Goal: Information Seeking & Learning: Learn about a topic

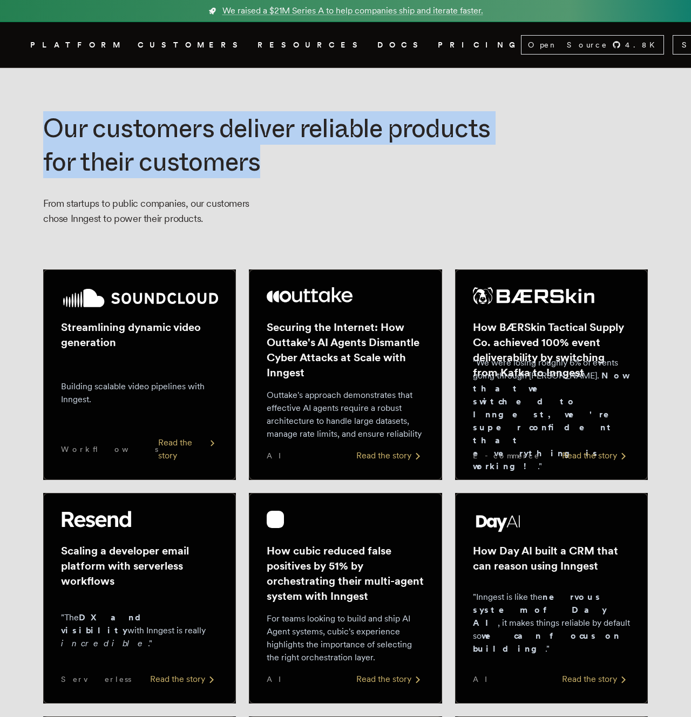
drag, startPoint x: 29, startPoint y: 125, endPoint x: 288, endPoint y: 166, distance: 263.0
click at [288, 166] on h1 "Our customers deliver reliable products for their customers" at bounding box center [267, 145] width 449 height 68
drag, startPoint x: 311, startPoint y: 163, endPoint x: 46, endPoint y: 121, distance: 267.9
click at [46, 121] on h1 "Our customers deliver reliable products for their customers" at bounding box center [267, 145] width 449 height 68
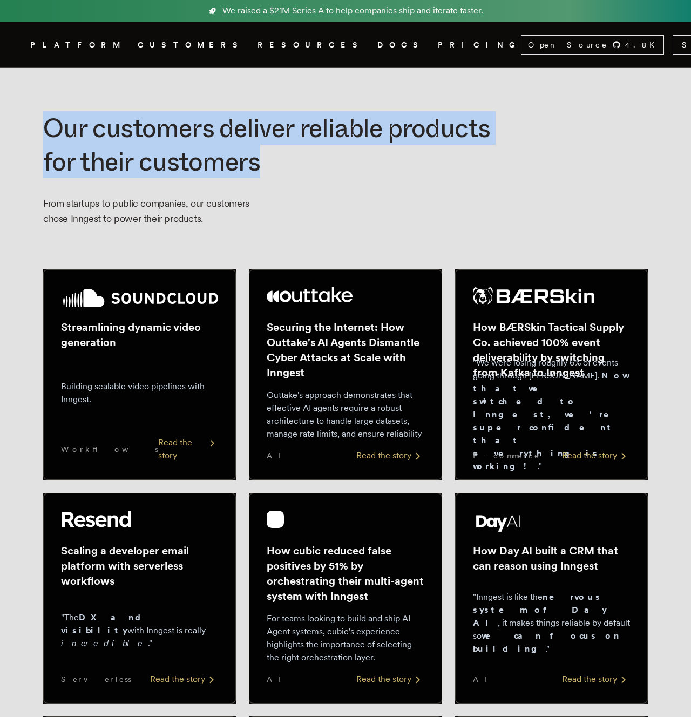
click at [46, 121] on h1 "Our customers deliver reliable products for their customers" at bounding box center [267, 145] width 449 height 68
drag, startPoint x: 40, startPoint y: 123, endPoint x: 258, endPoint y: 179, distance: 224.8
click at [258, 179] on div "Our customers deliver reliable products for their customers From startups to pu…" at bounding box center [345, 168] width 605 height 115
drag, startPoint x: 300, startPoint y: 172, endPoint x: 45, endPoint y: 124, distance: 259.4
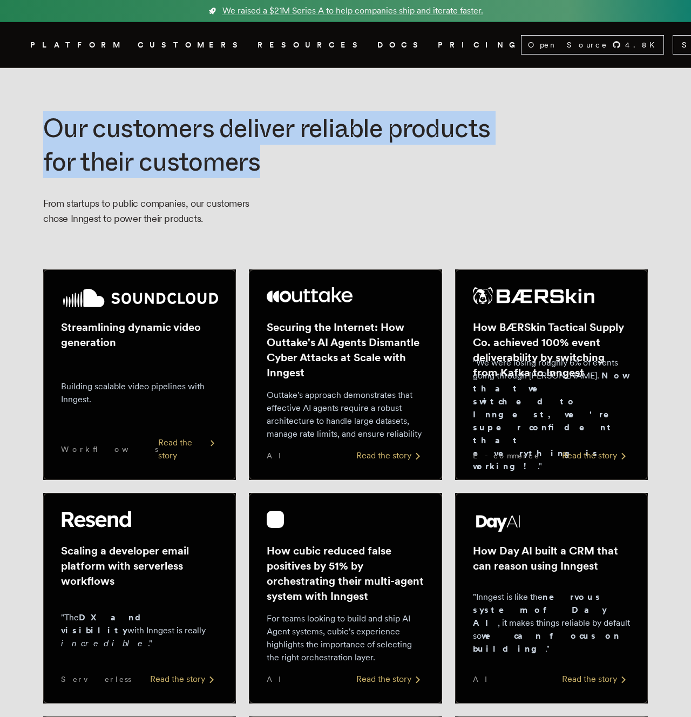
click at [45, 124] on h1 "Our customers deliver reliable products for their customers" at bounding box center [267, 145] width 449 height 68
drag, startPoint x: 44, startPoint y: 122, endPoint x: 262, endPoint y: 187, distance: 227.8
click at [262, 187] on div "Our customers deliver reliable products for their customers From startups to pu…" at bounding box center [345, 168] width 605 height 115
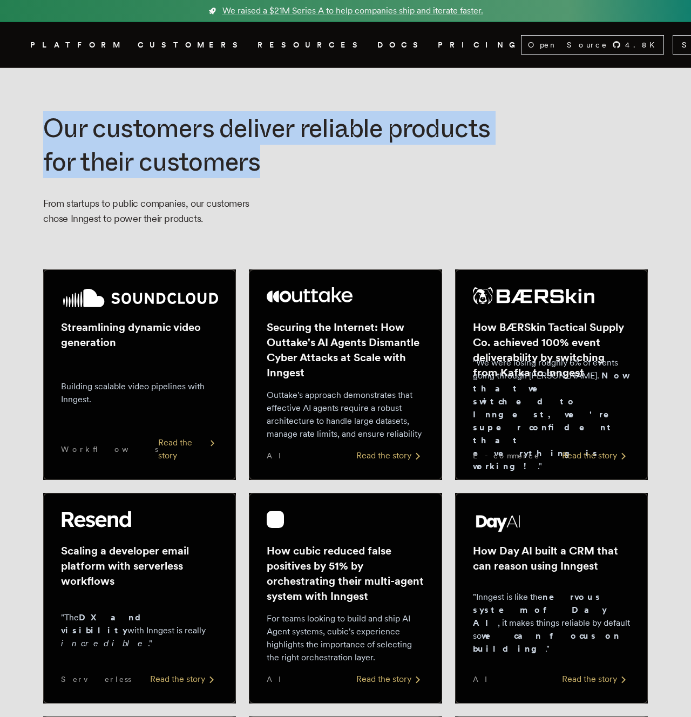
drag, startPoint x: 289, startPoint y: 167, endPoint x: 27, endPoint y: 117, distance: 266.7
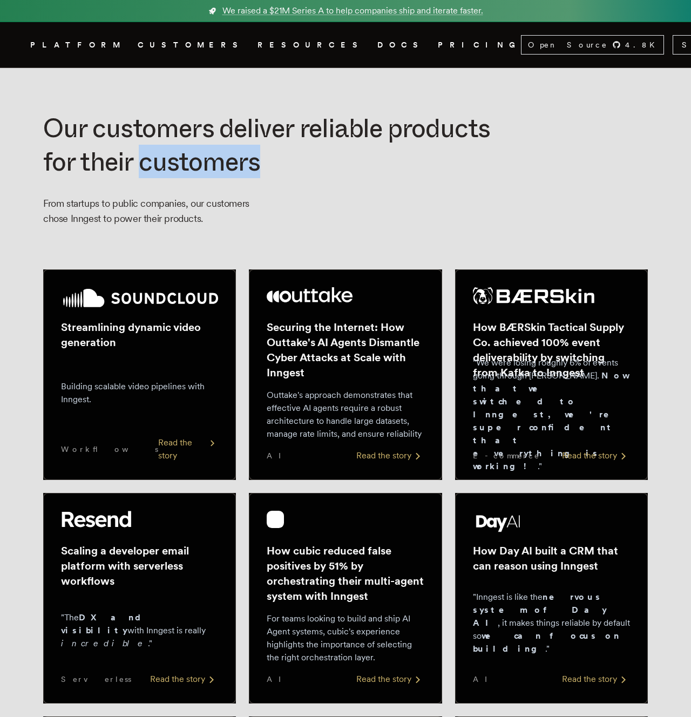
drag, startPoint x: 287, startPoint y: 169, endPoint x: 143, endPoint y: 157, distance: 144.7
click at [143, 157] on h1 "Our customers deliver reliable products for their customers" at bounding box center [267, 145] width 449 height 68
click at [291, 179] on div "Our customers deliver reliable products for their customers From startups to pu…" at bounding box center [345, 168] width 605 height 115
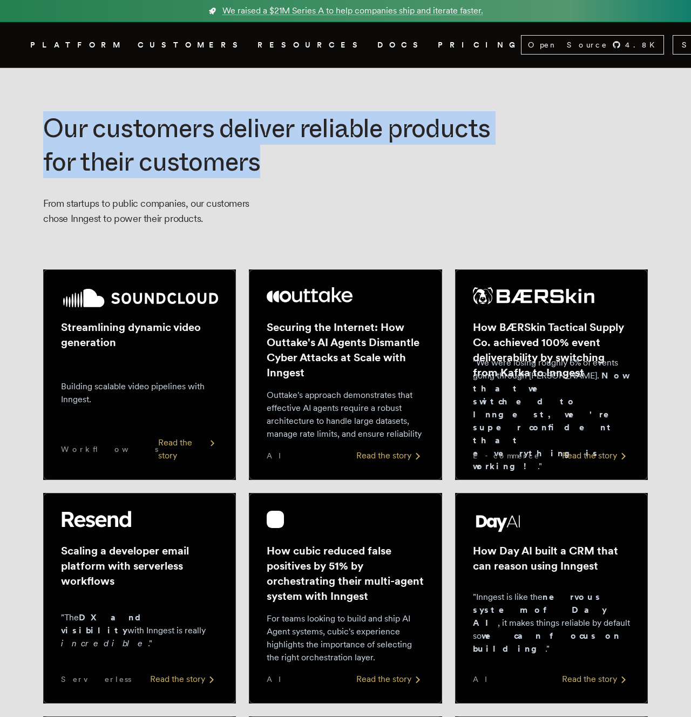
drag, startPoint x: 291, startPoint y: 158, endPoint x: 12, endPoint y: 113, distance: 282.3
copy h1 "Our customers deliver reliable products for their customers"
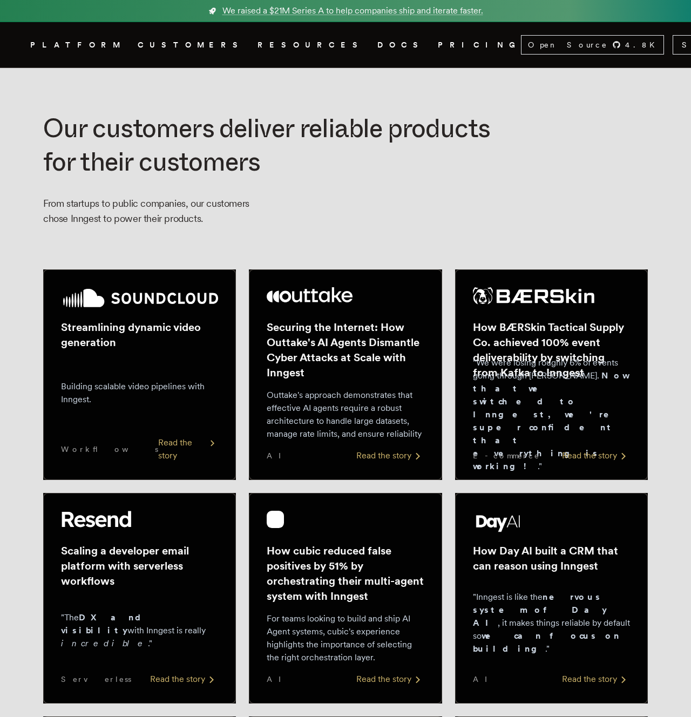
click at [325, 205] on div "Our customers deliver reliable products for their customers From startups to pu…" at bounding box center [345, 168] width 605 height 115
click at [581, 459] on div "Read the story" at bounding box center [596, 455] width 68 height 13
click at [364, 315] on div "Securing the Internet: How Outtake's AI Agents Dismantle Cyber Attacks at Scale…" at bounding box center [345, 374] width 157 height 175
click at [132, 355] on div "Streamlining dynamic video generation Building scalable video pipelines with In…" at bounding box center [139, 374] width 157 height 175
click at [166, 551] on h2 "Scaling a developer email platform with serverless workflows" at bounding box center [139, 565] width 157 height 45
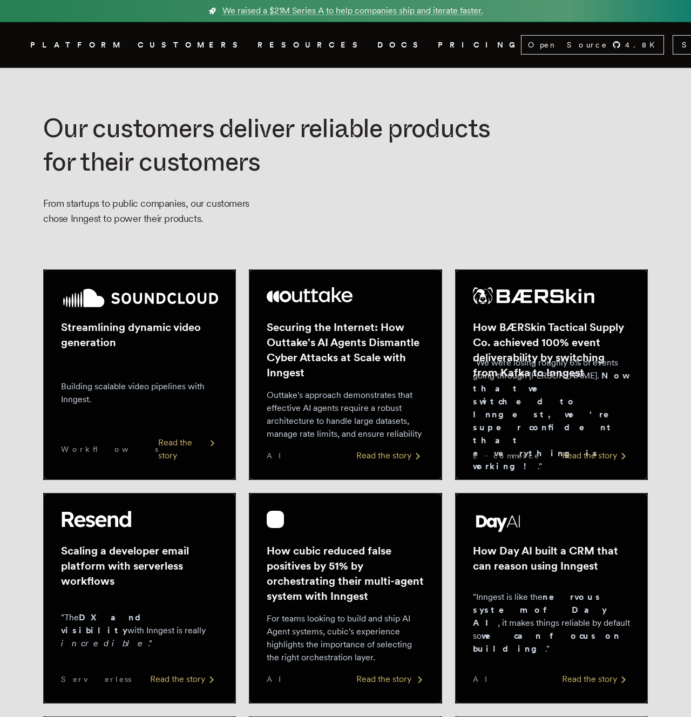
click at [342, 543] on h2 "How cubic reduced false positives by 51% by orchestrating their multi-agent sys…" at bounding box center [345, 573] width 157 height 60
click at [530, 554] on h2 "How Day AI built a CRM that can reason using Inngest" at bounding box center [551, 558] width 157 height 30
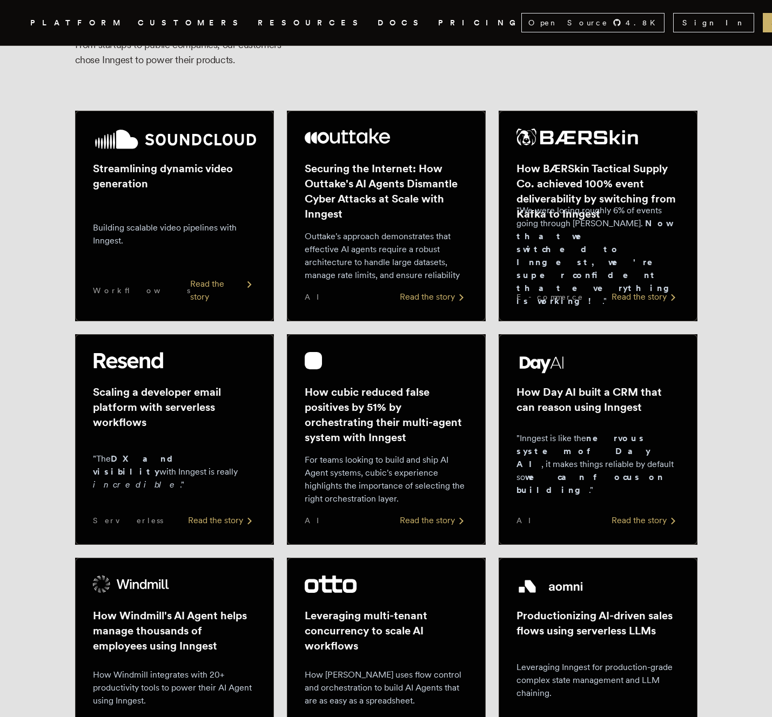
scroll to position [165, 0]
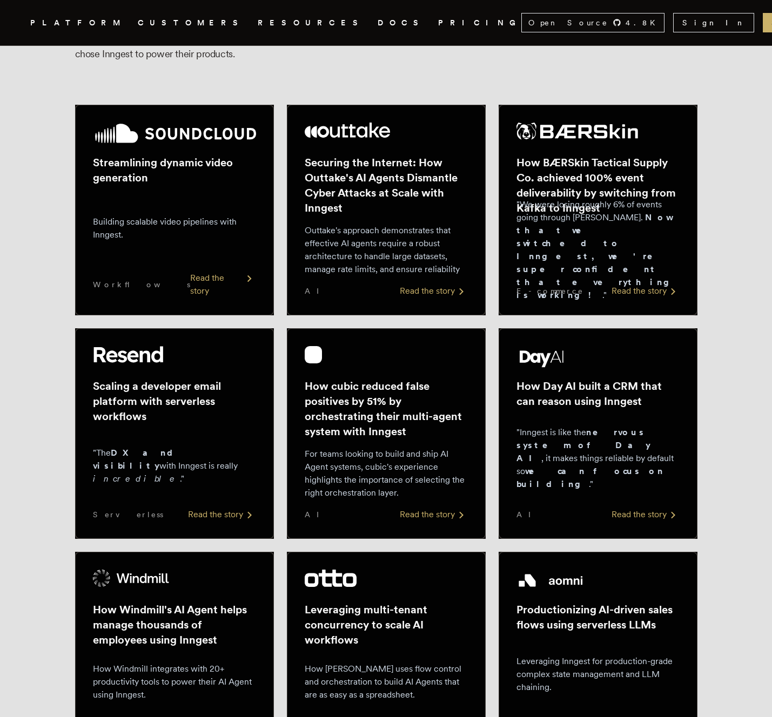
click at [128, 611] on h2 "How Windmill's AI Agent helps manage thousands of employees using Inngest" at bounding box center [174, 624] width 163 height 45
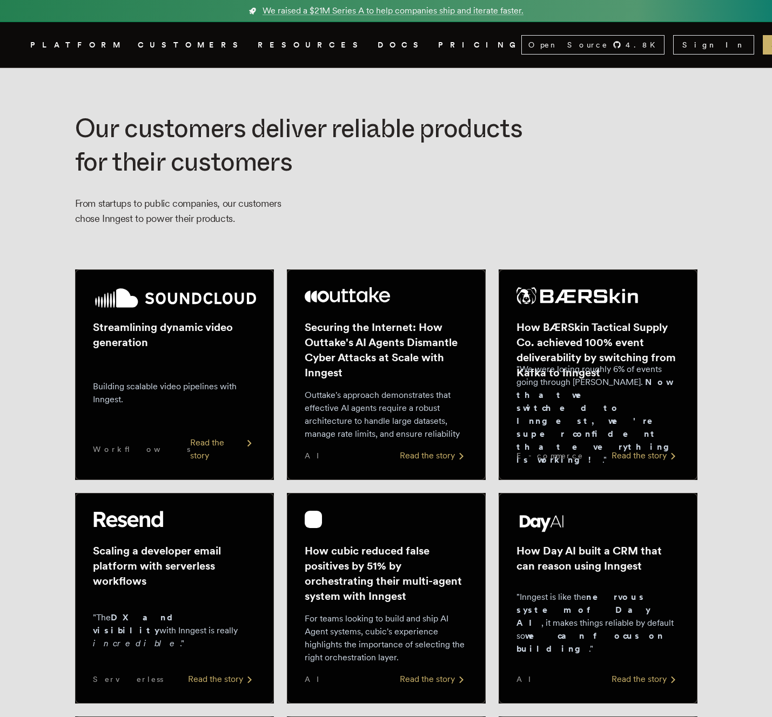
scroll to position [165, 0]
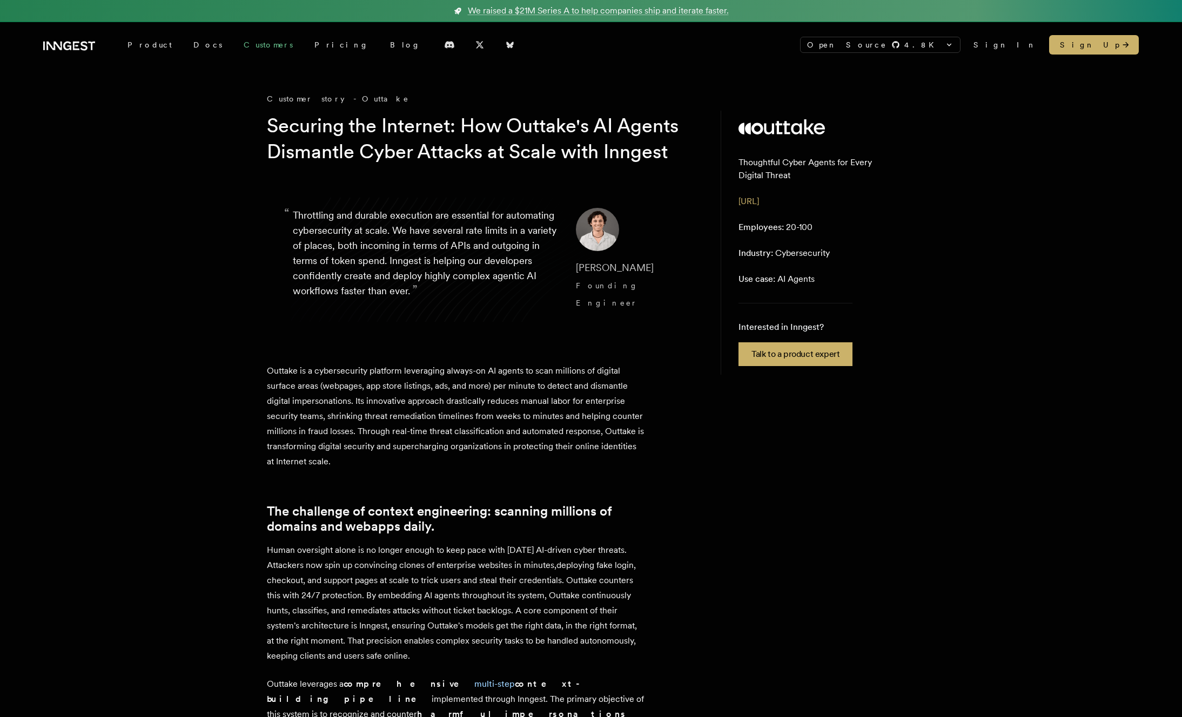
click at [238, 43] on link "Customers" at bounding box center [268, 44] width 71 height 19
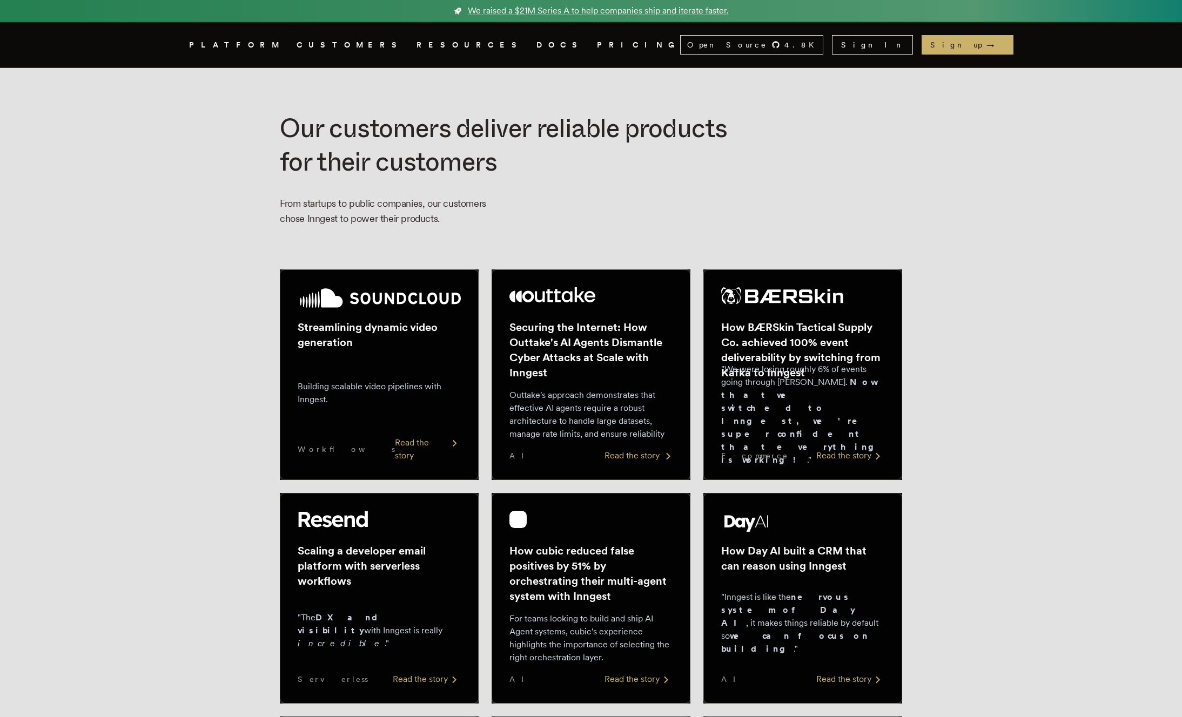
click at [575, 349] on h2 "Securing the Internet: How Outtake's AI Agents Dismantle Cyber Attacks at Scale…" at bounding box center [590, 350] width 163 height 60
click at [727, 342] on h2 "How BÆRSkin Tactical Supply Co. achieved 100% event deliverability by switching…" at bounding box center [802, 350] width 163 height 60
